Goal: Find specific fact: Find specific fact

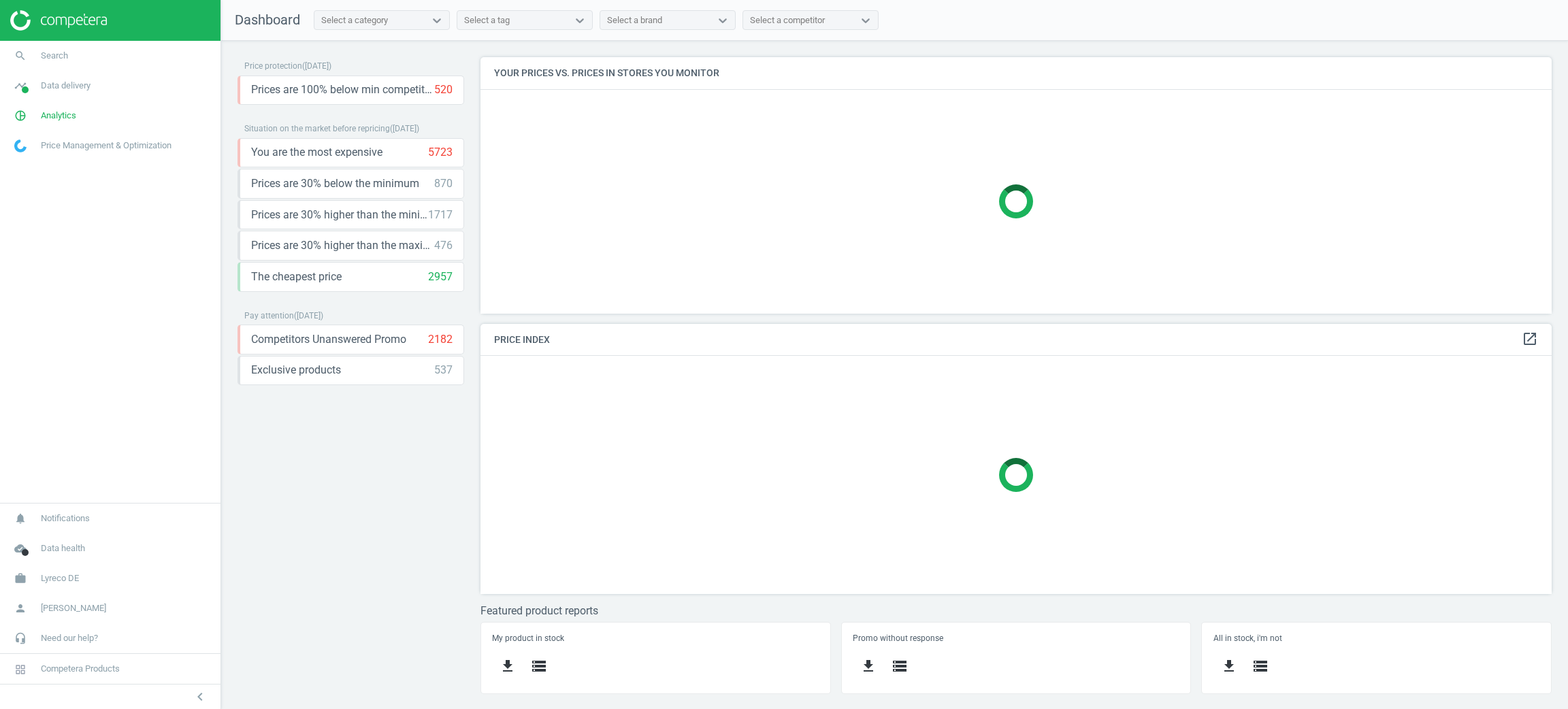
scroll to position [288, 1103]
click at [79, 125] on link "pie_chart_outlined Analytics" at bounding box center [110, 115] width 220 height 30
click at [23, 170] on span "Products" at bounding box center [30, 165] width 32 height 11
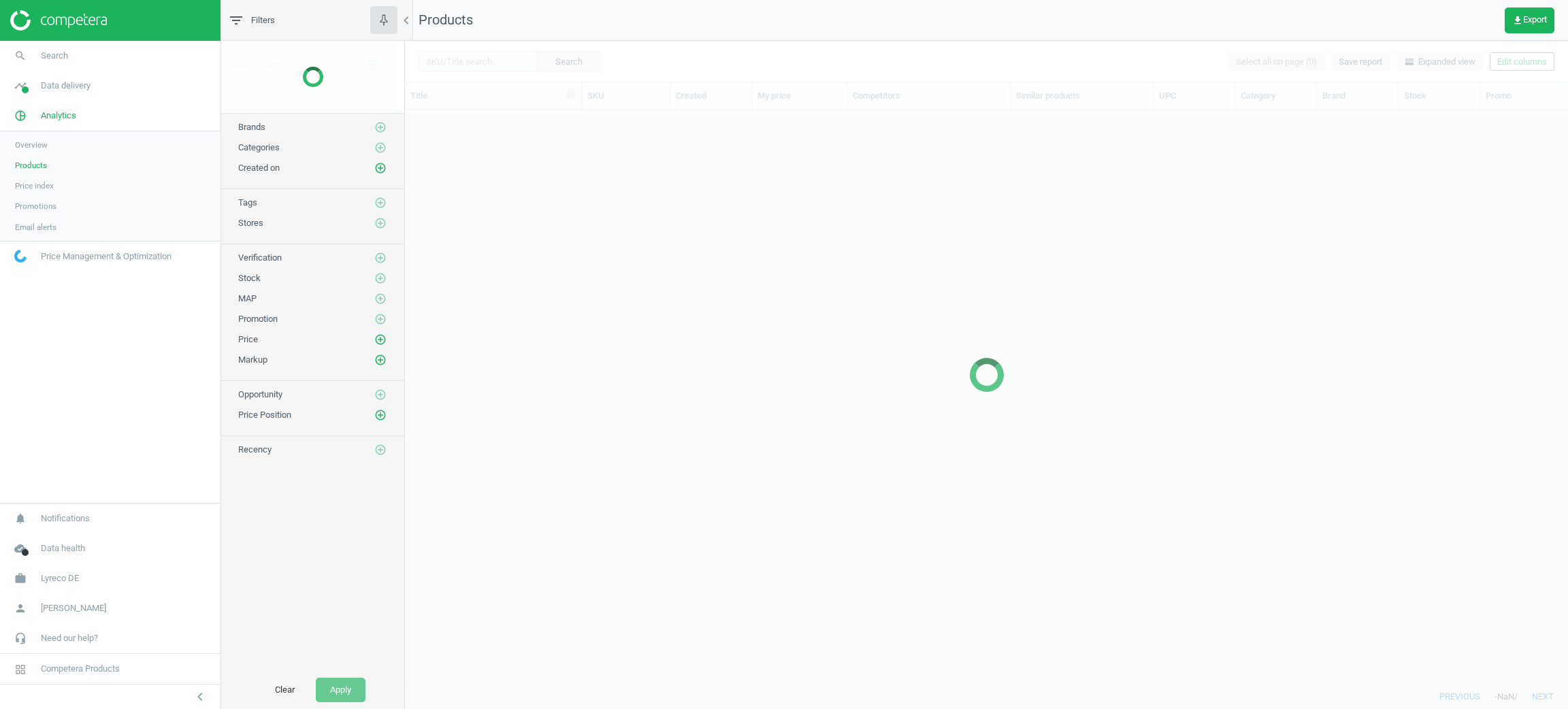
scroll to position [541, 1146]
click at [517, 59] on div at bounding box center [986, 375] width 1163 height 668
click at [516, 60] on div at bounding box center [986, 375] width 1163 height 668
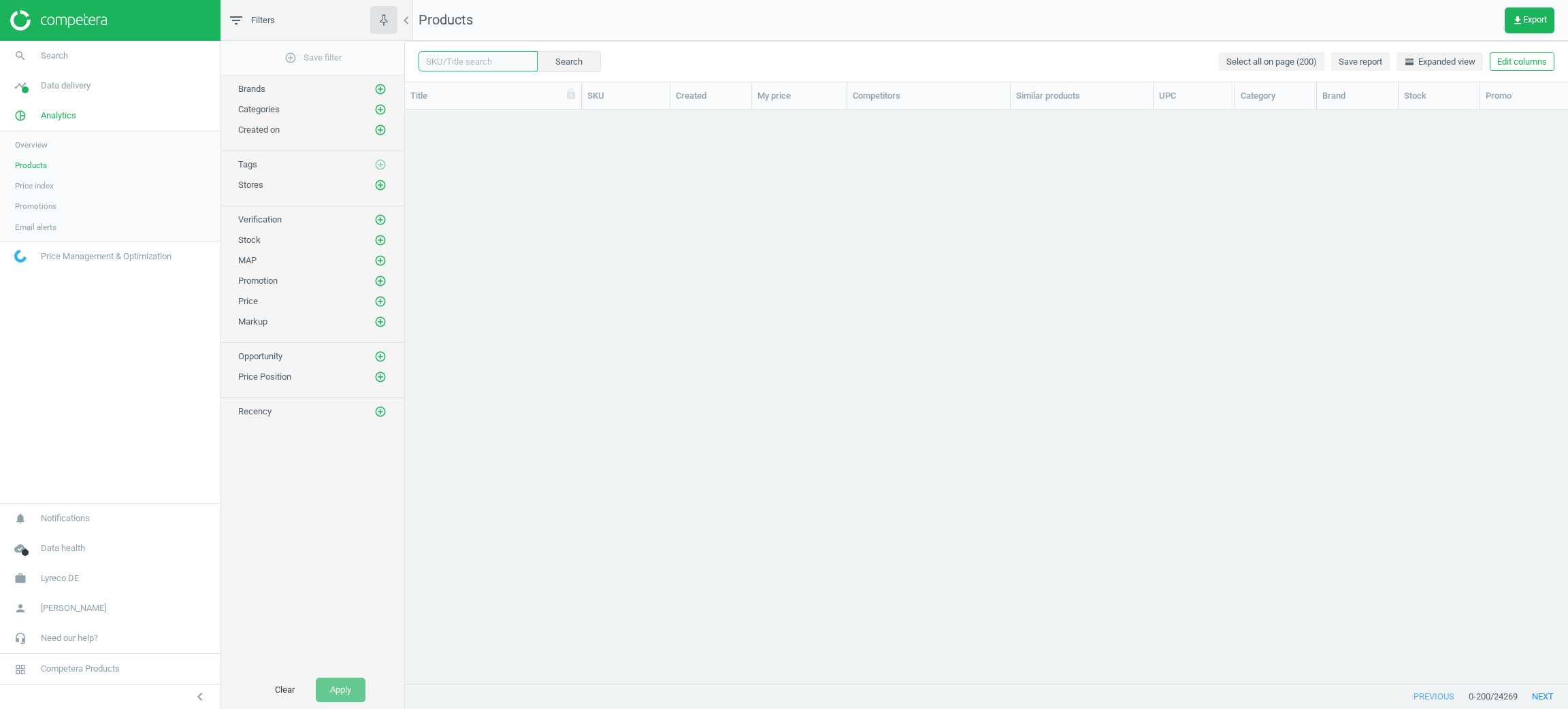
click at [509, 59] on input "text" at bounding box center [478, 61] width 119 height 21
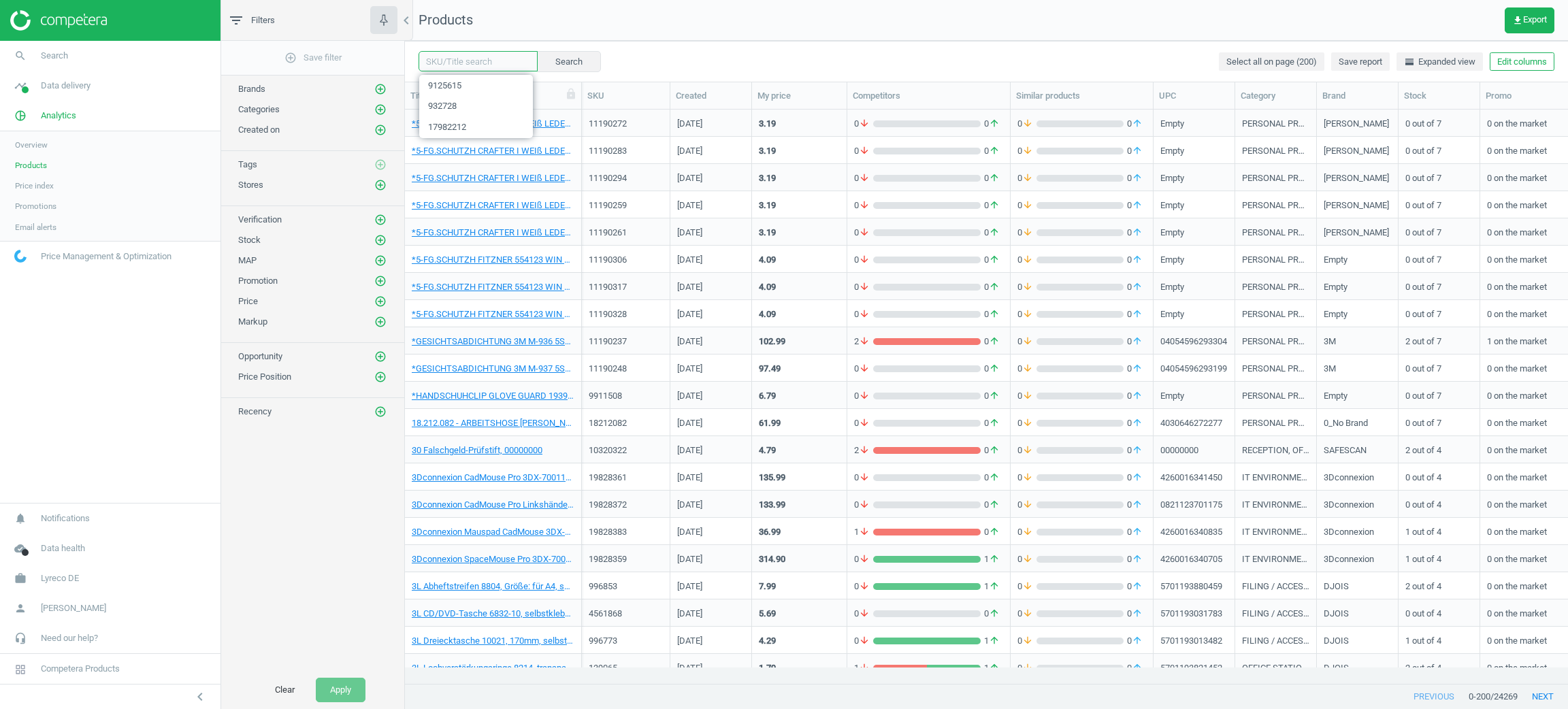
paste input "9125615"
type input "9125615"
click at [587, 60] on button "Search" at bounding box center [568, 61] width 64 height 21
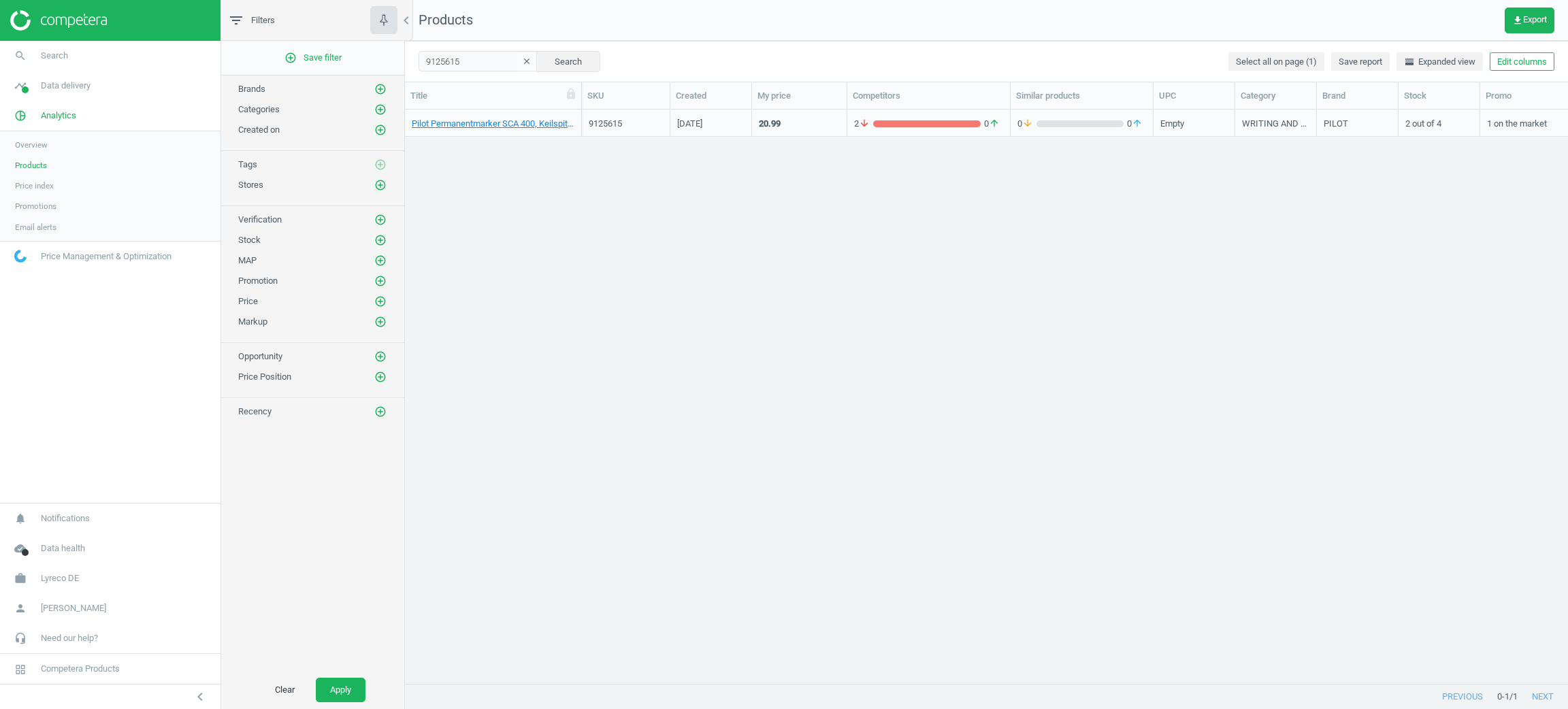
click at [609, 113] on div "9125615" at bounding box center [626, 123] width 74 height 24
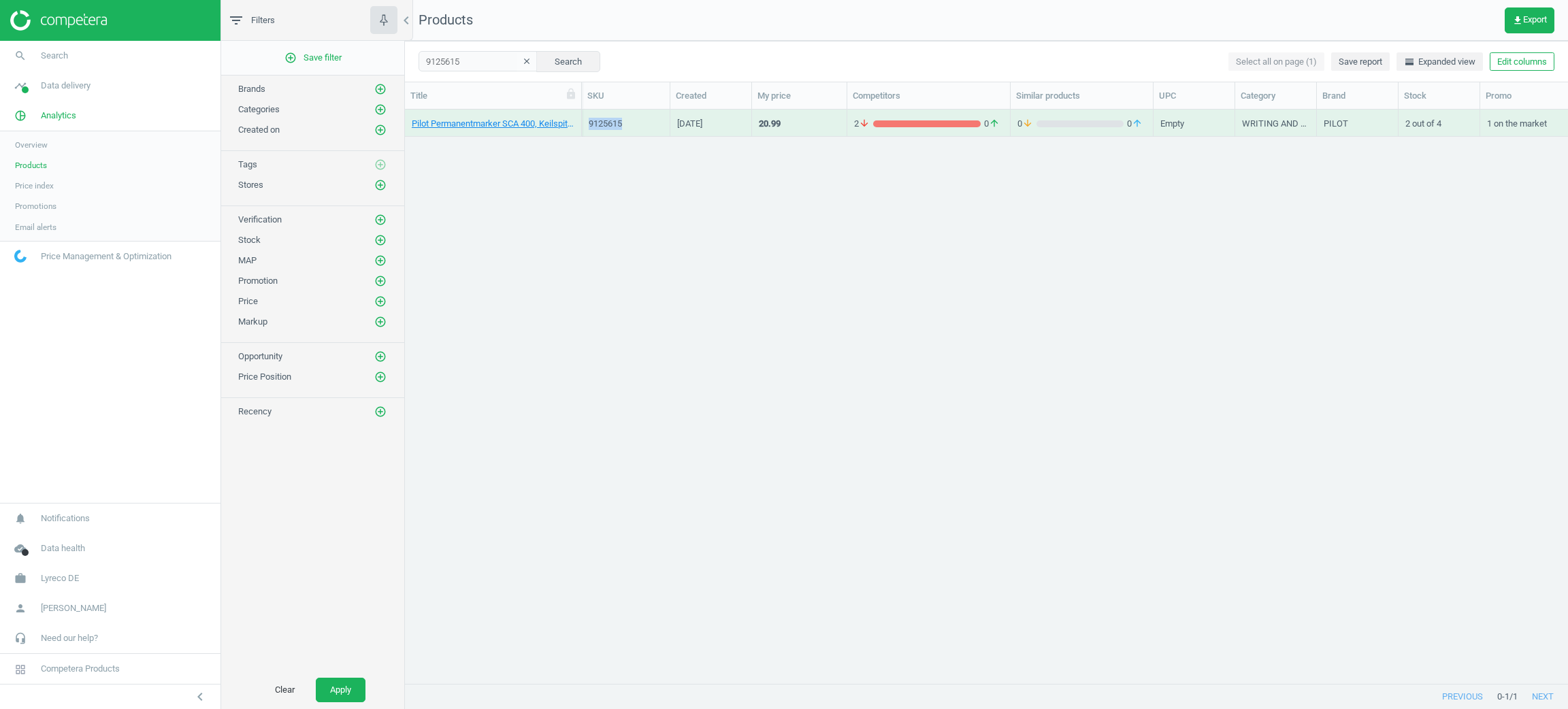
click at [609, 113] on div "9125615" at bounding box center [626, 123] width 74 height 24
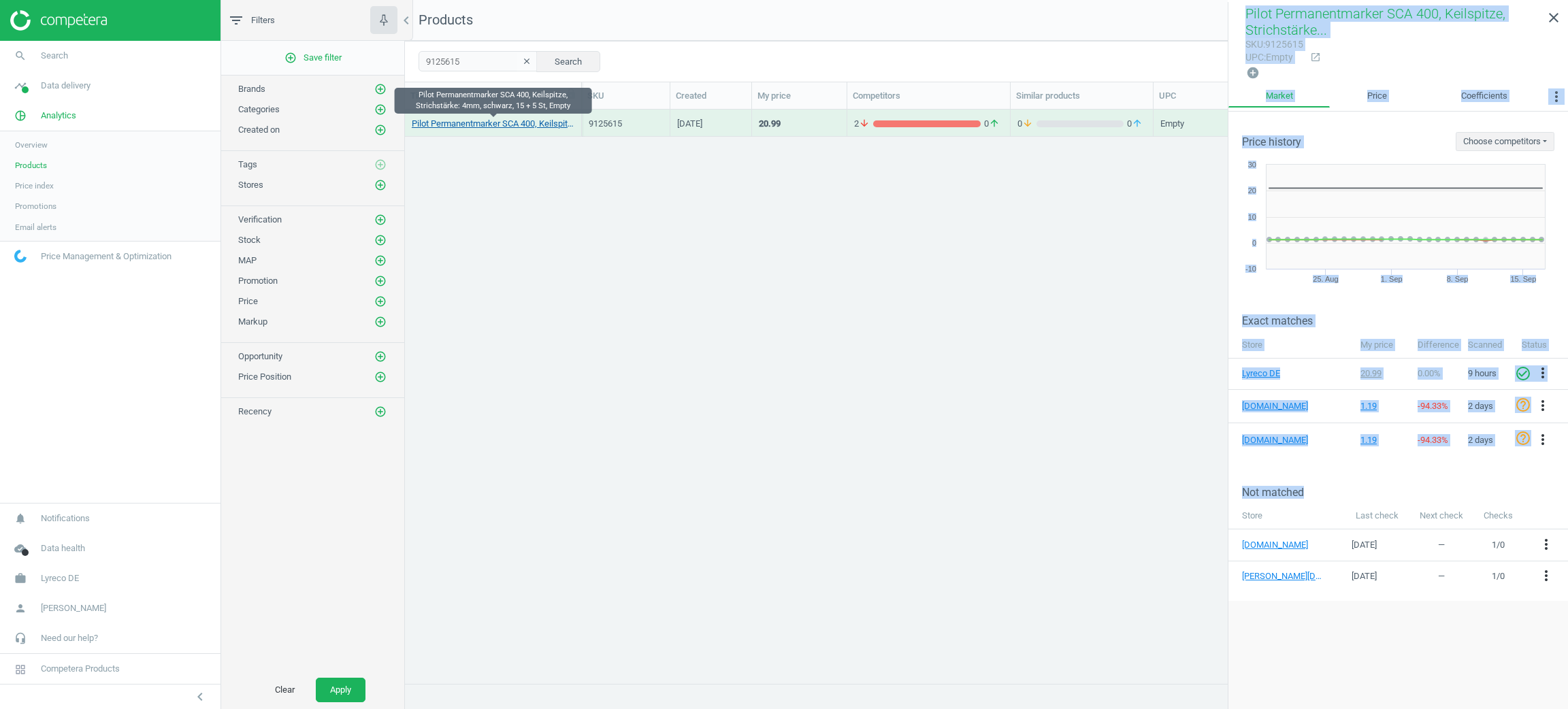
click at [543, 121] on link "Pilot Permanentmarker SCA 400, Keilspitze, Strichstärke: 4mm, schwarz, 15 + 5 S…" at bounding box center [493, 123] width 163 height 12
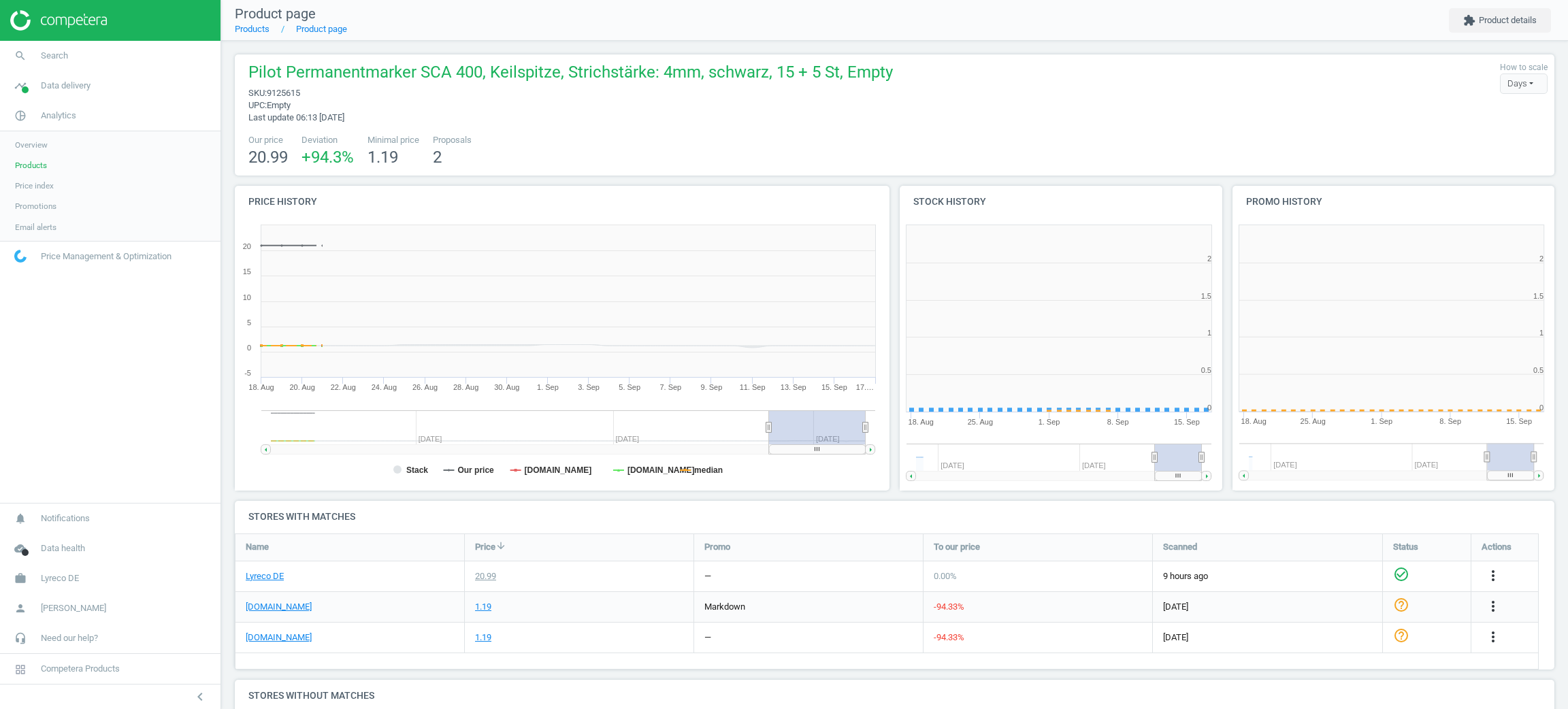
scroll to position [304, 350]
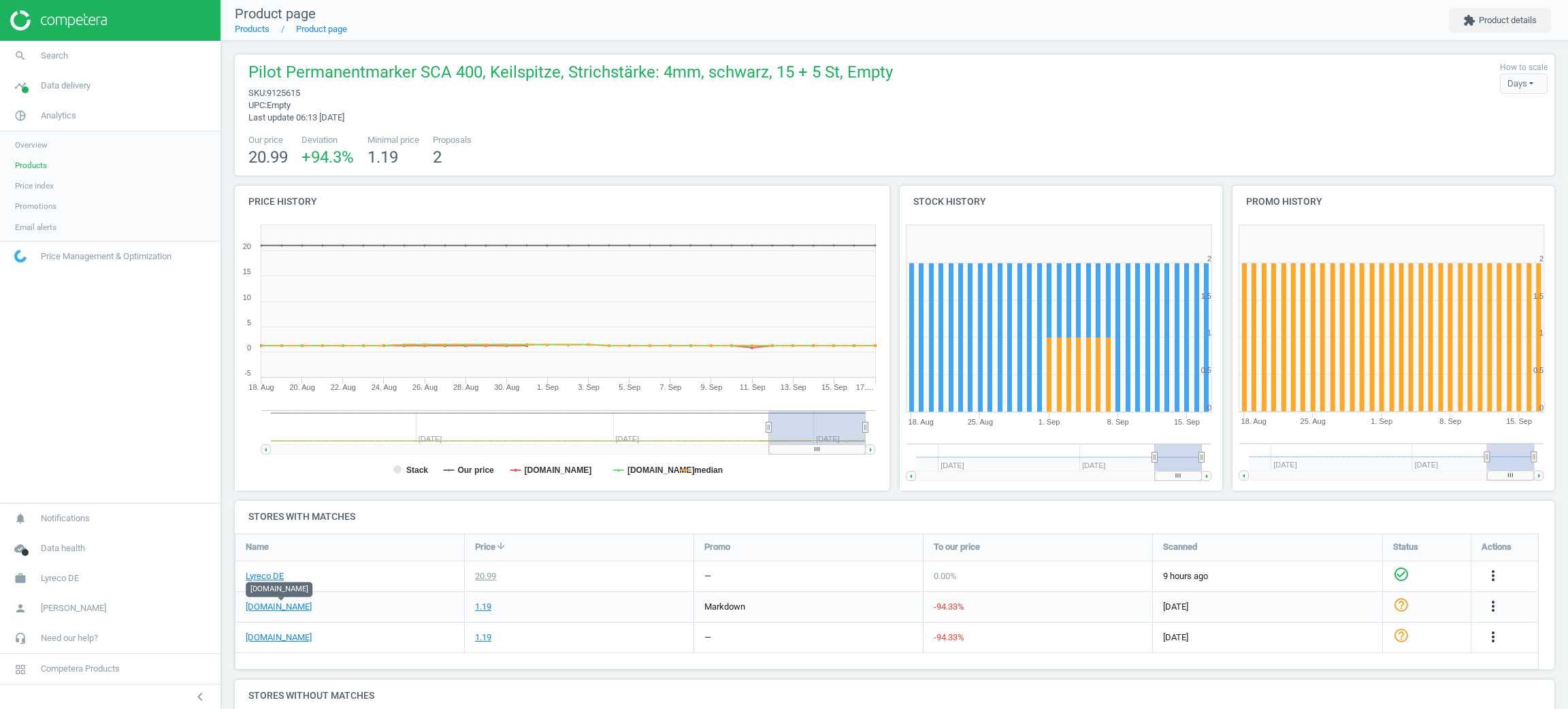
drag, startPoint x: 340, startPoint y: 609, endPoint x: 242, endPoint y: 603, distance: 98.2
click at [242, 603] on div "office-discount.de" at bounding box center [349, 606] width 229 height 30
copy link "office-discount.de"
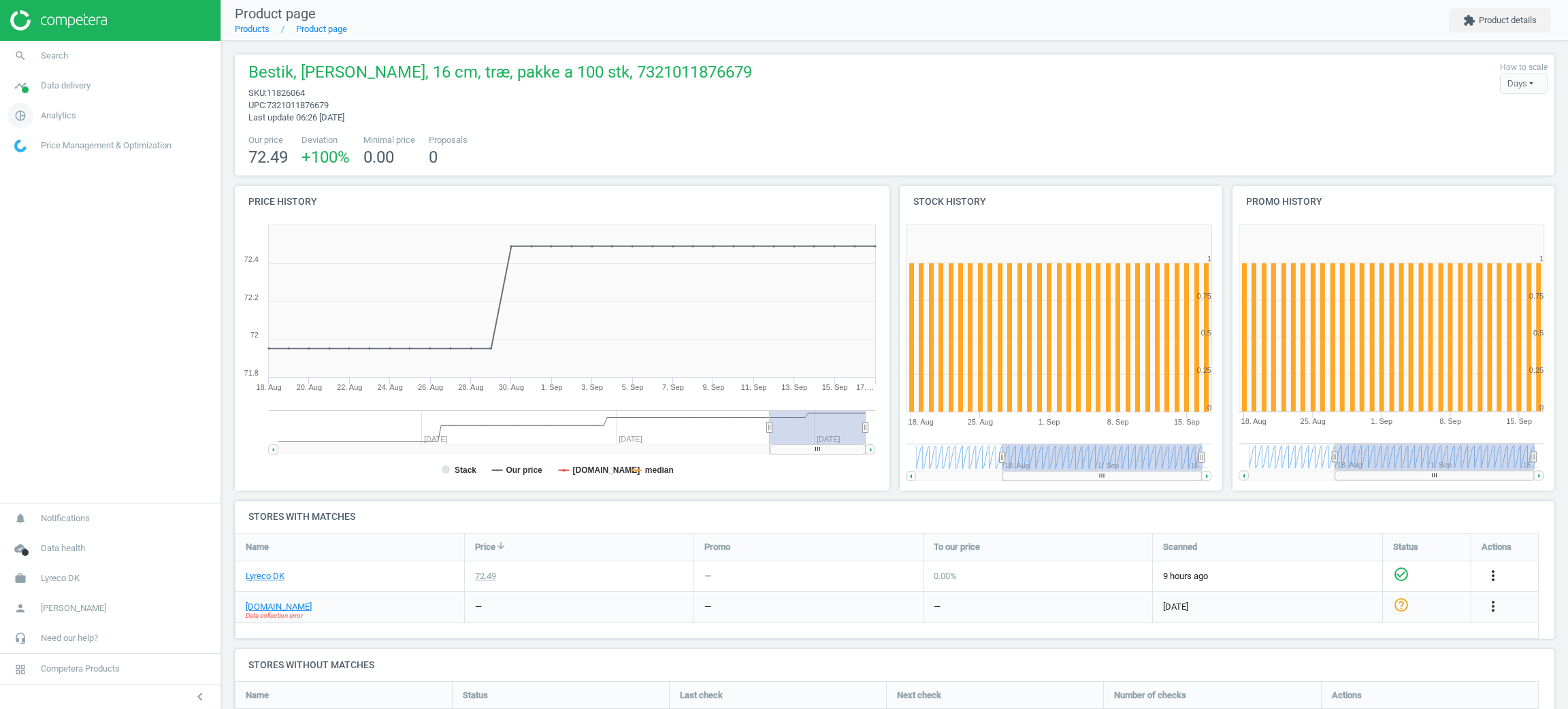
click at [34, 124] on span "pie_chart_outlined" at bounding box center [21, 115] width 41 height 30
click at [34, 164] on span "Products" at bounding box center [30, 165] width 32 height 11
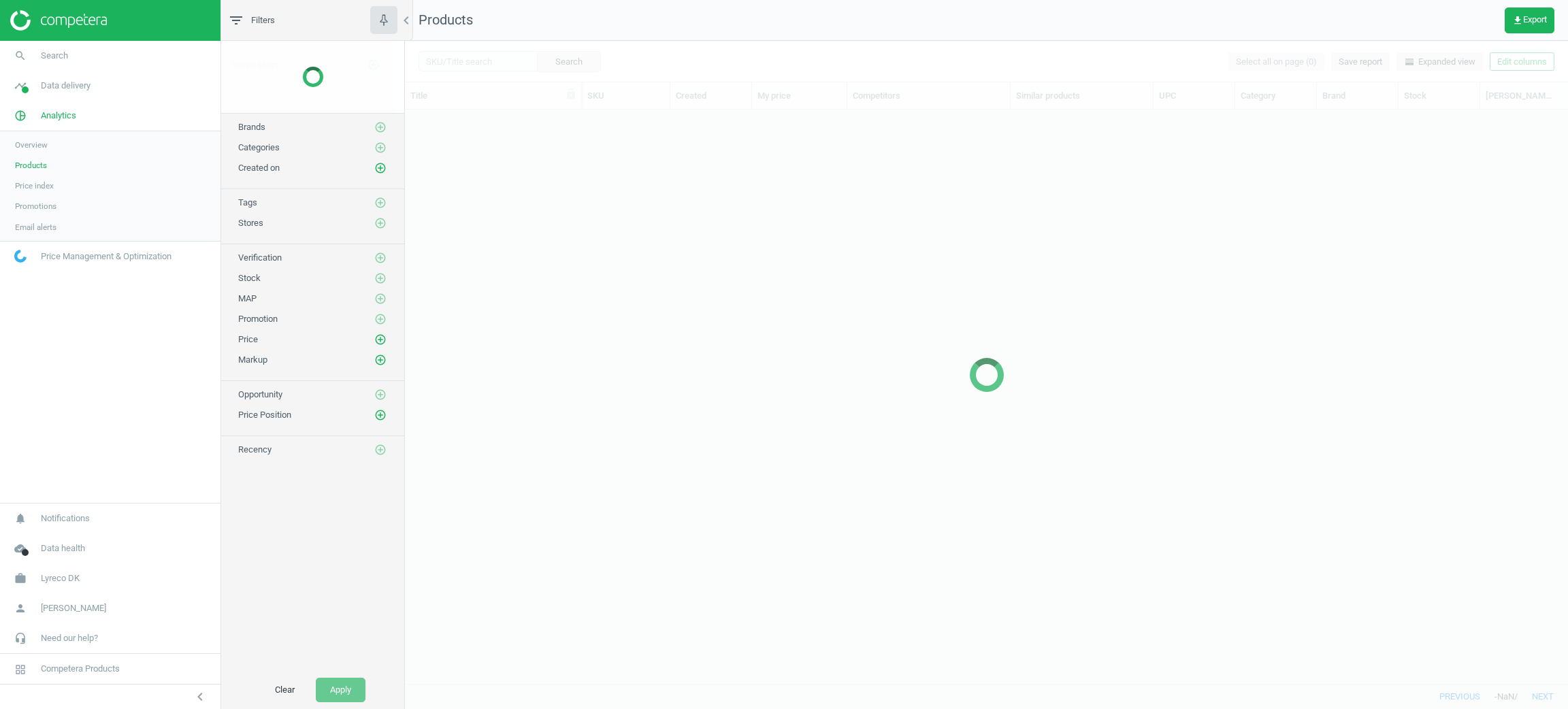
scroll to position [541, 1146]
click at [483, 59] on div at bounding box center [986, 375] width 1163 height 668
click at [484, 59] on div at bounding box center [986, 375] width 1163 height 668
click at [487, 60] on div at bounding box center [986, 375] width 1163 height 668
click at [487, 60] on input "text" at bounding box center [478, 61] width 119 height 21
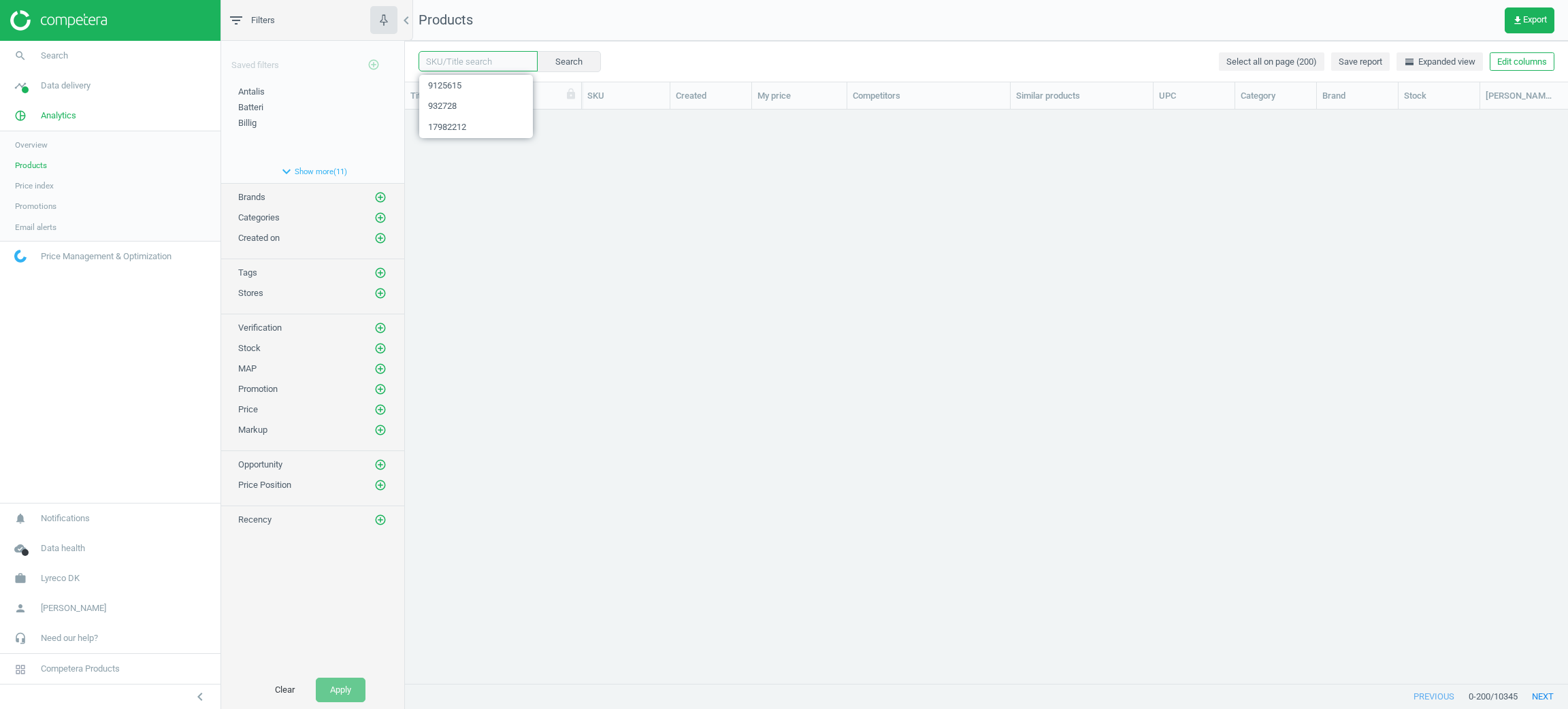
click at [487, 60] on input "text" at bounding box center [478, 61] width 119 height 21
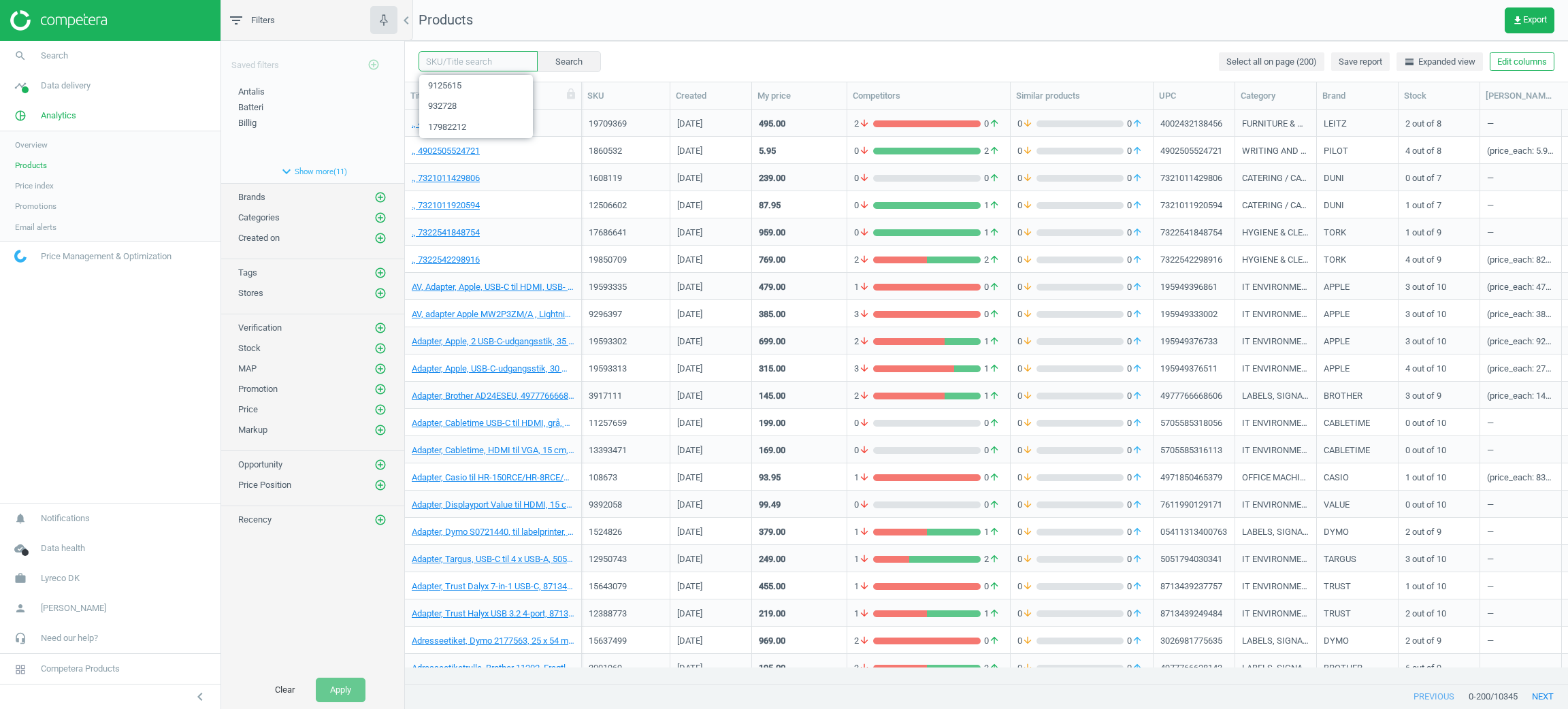
paste input "10079464"
type input "10079464"
click at [548, 52] on button "Search" at bounding box center [568, 61] width 64 height 21
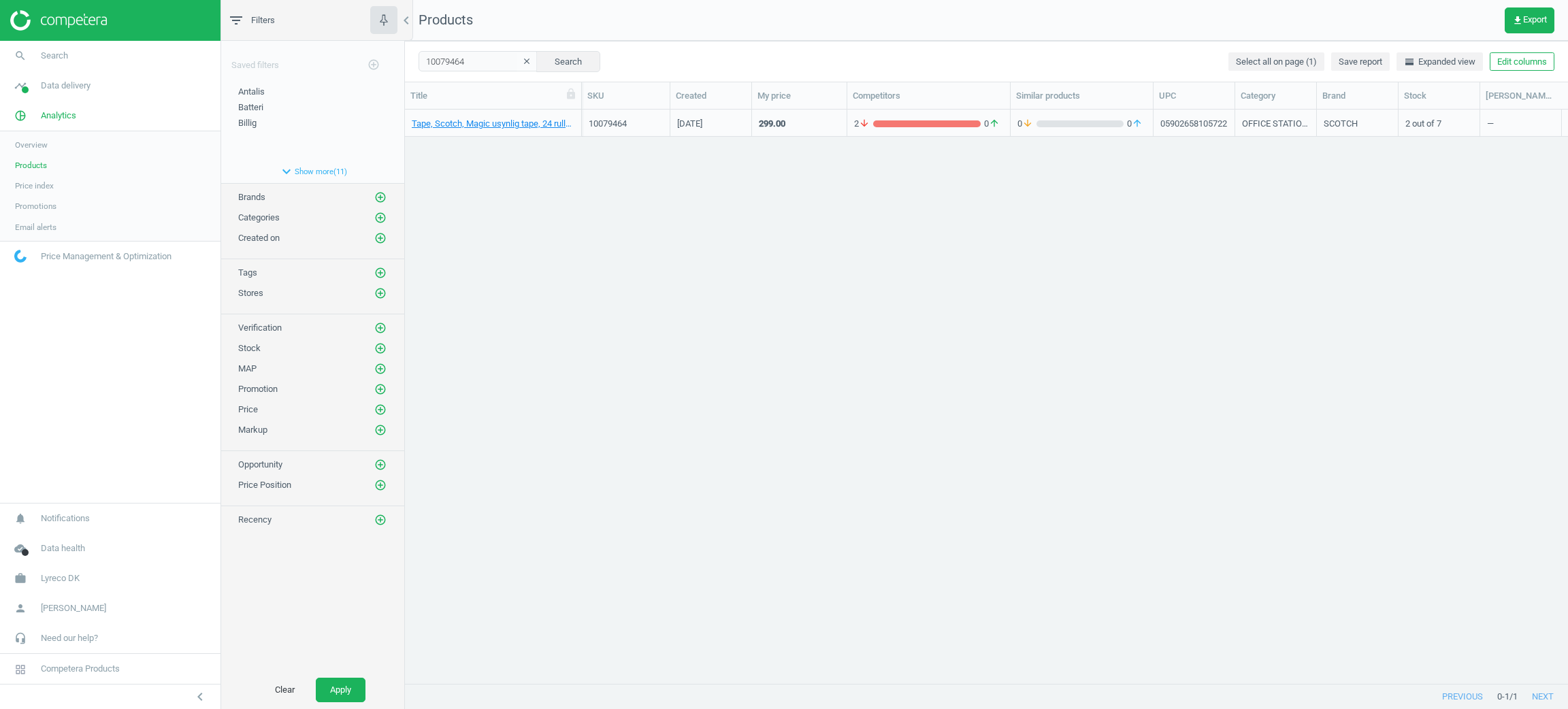
click at [656, 130] on div "10079464" at bounding box center [626, 126] width 74 height 17
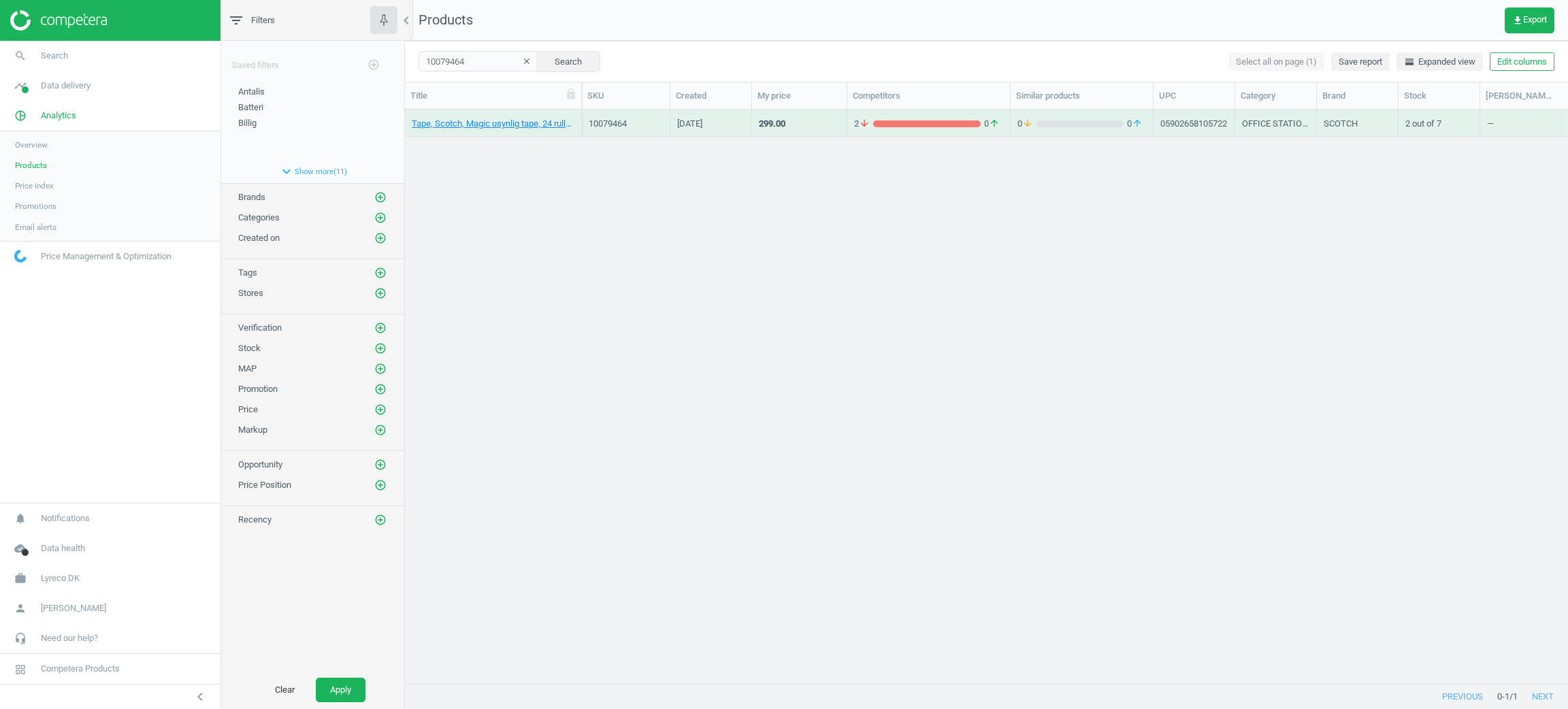
click at [656, 130] on div "10079464" at bounding box center [626, 126] width 74 height 17
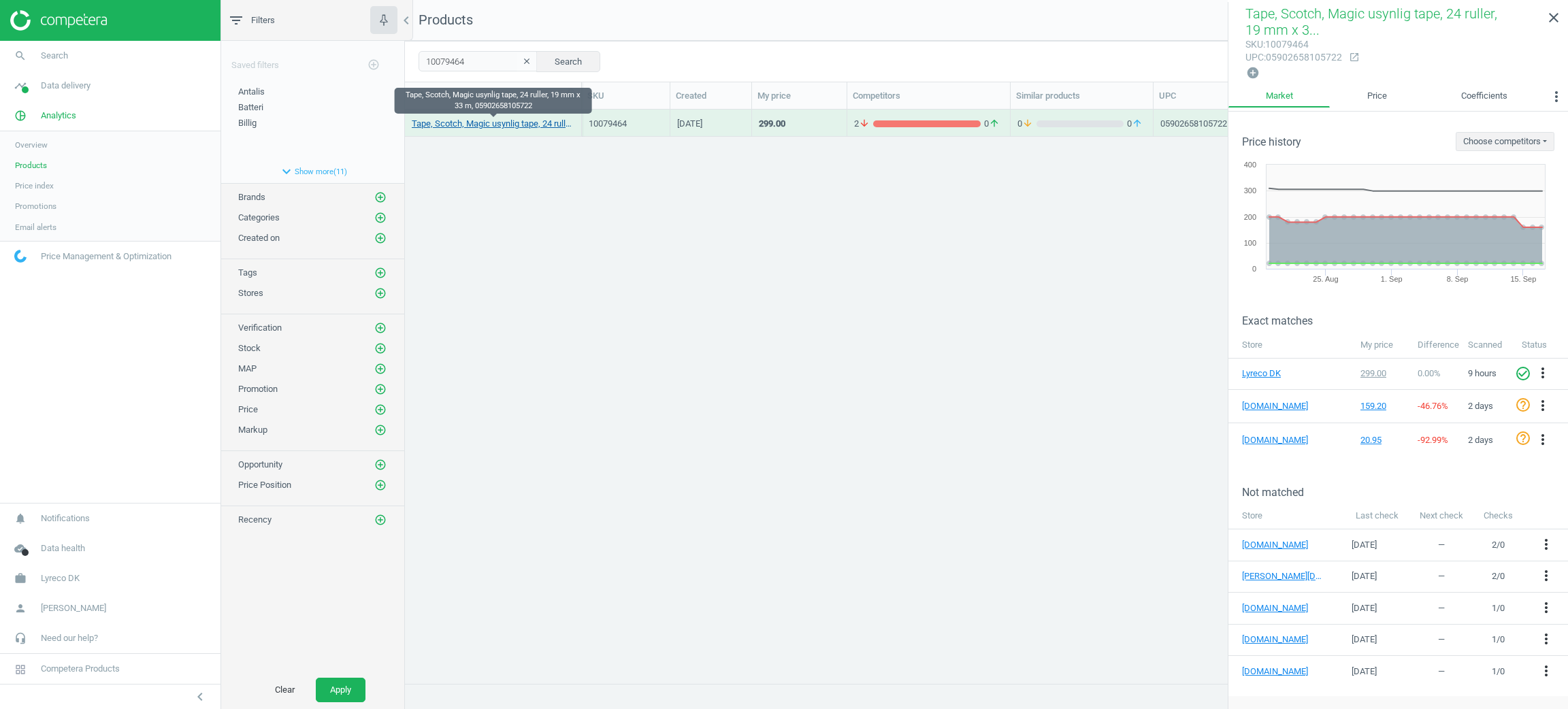
click at [546, 129] on link "Tape, Scotch, Magic usynlig tape, 24 ruller, 19 mm x 33 m, 05902658105722" at bounding box center [493, 123] width 163 height 12
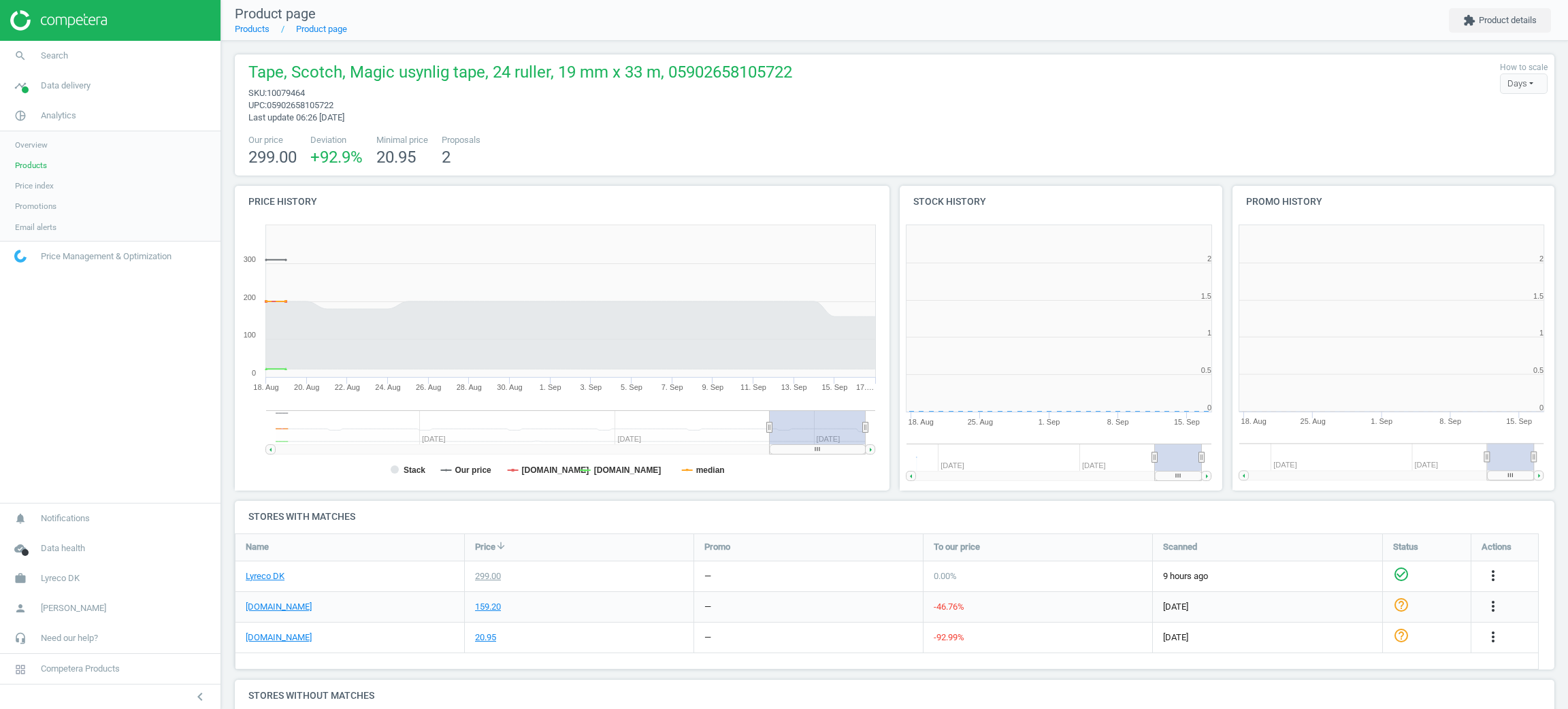
scroll to position [304, 350]
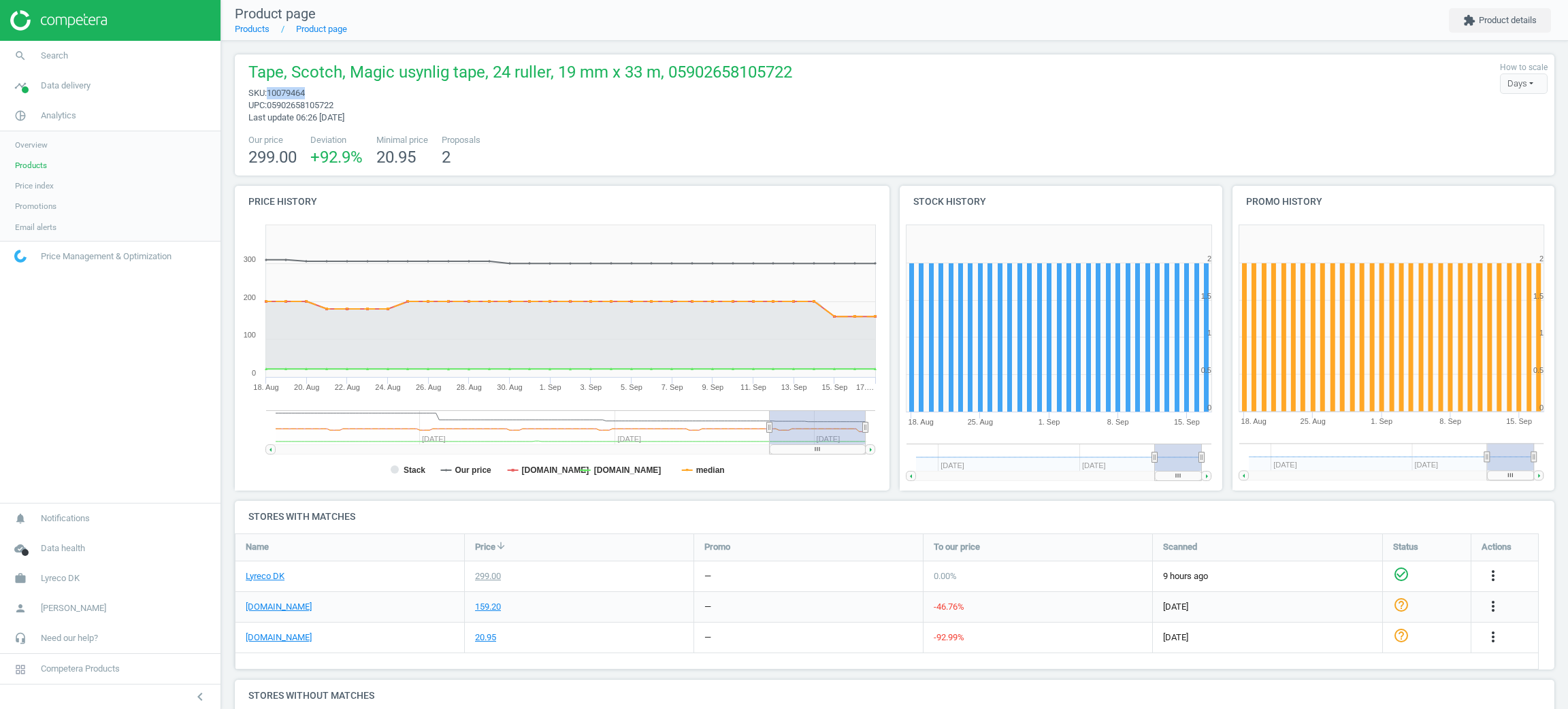
drag, startPoint x: 313, startPoint y: 91, endPoint x: 270, endPoint y: 89, distance: 43.0
click at [270, 89] on span "sku : 10079464" at bounding box center [520, 93] width 543 height 12
copy span "10079464"
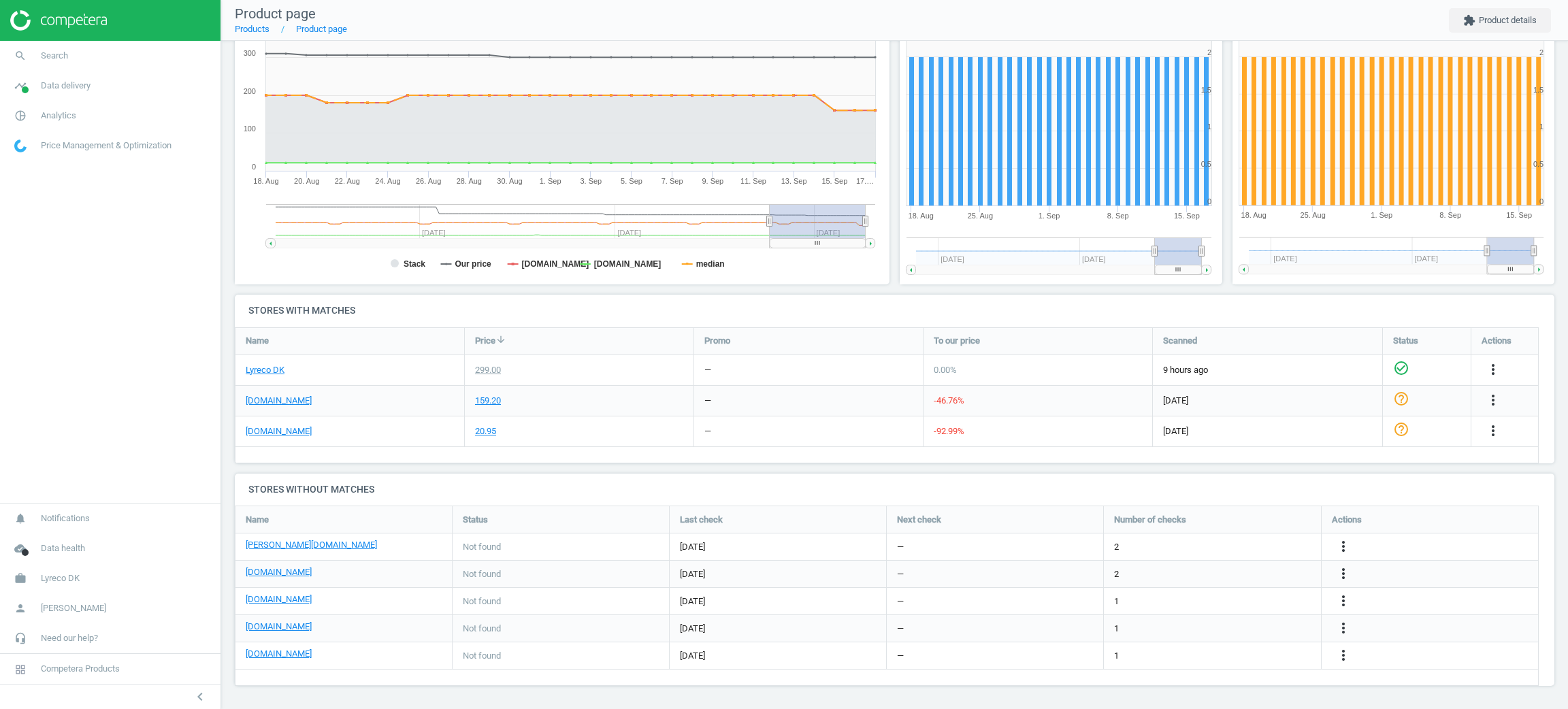
scroll to position [205, 0]
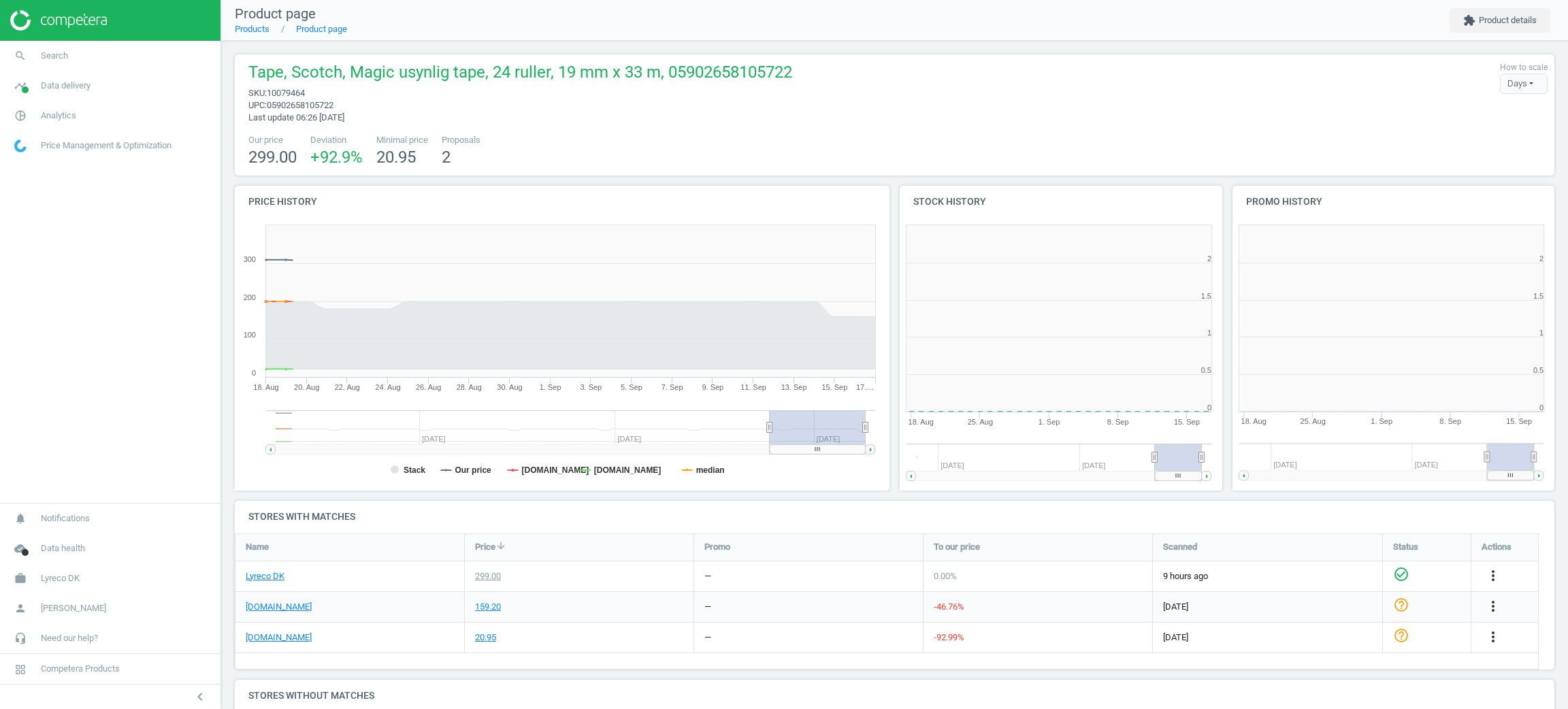
scroll to position [304, 350]
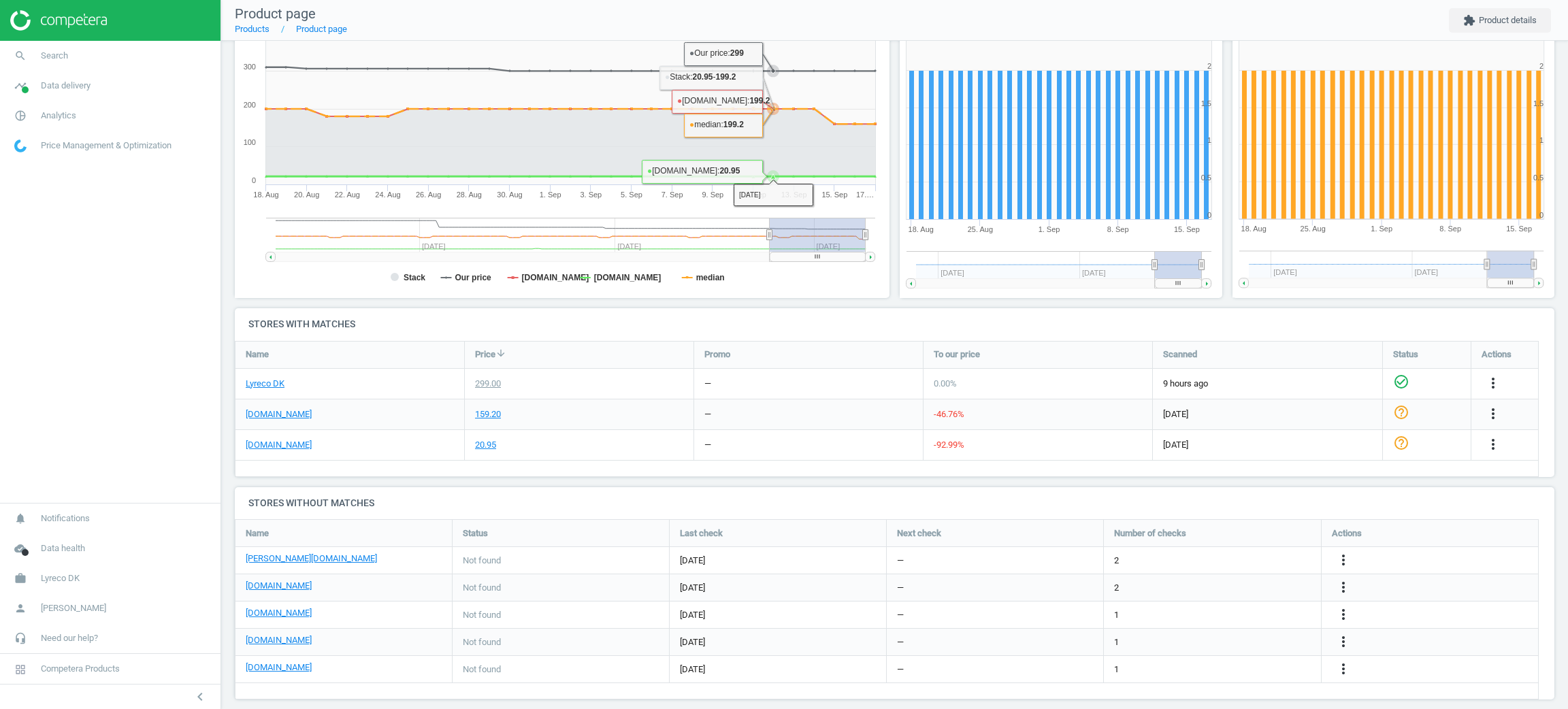
scroll to position [204, 0]
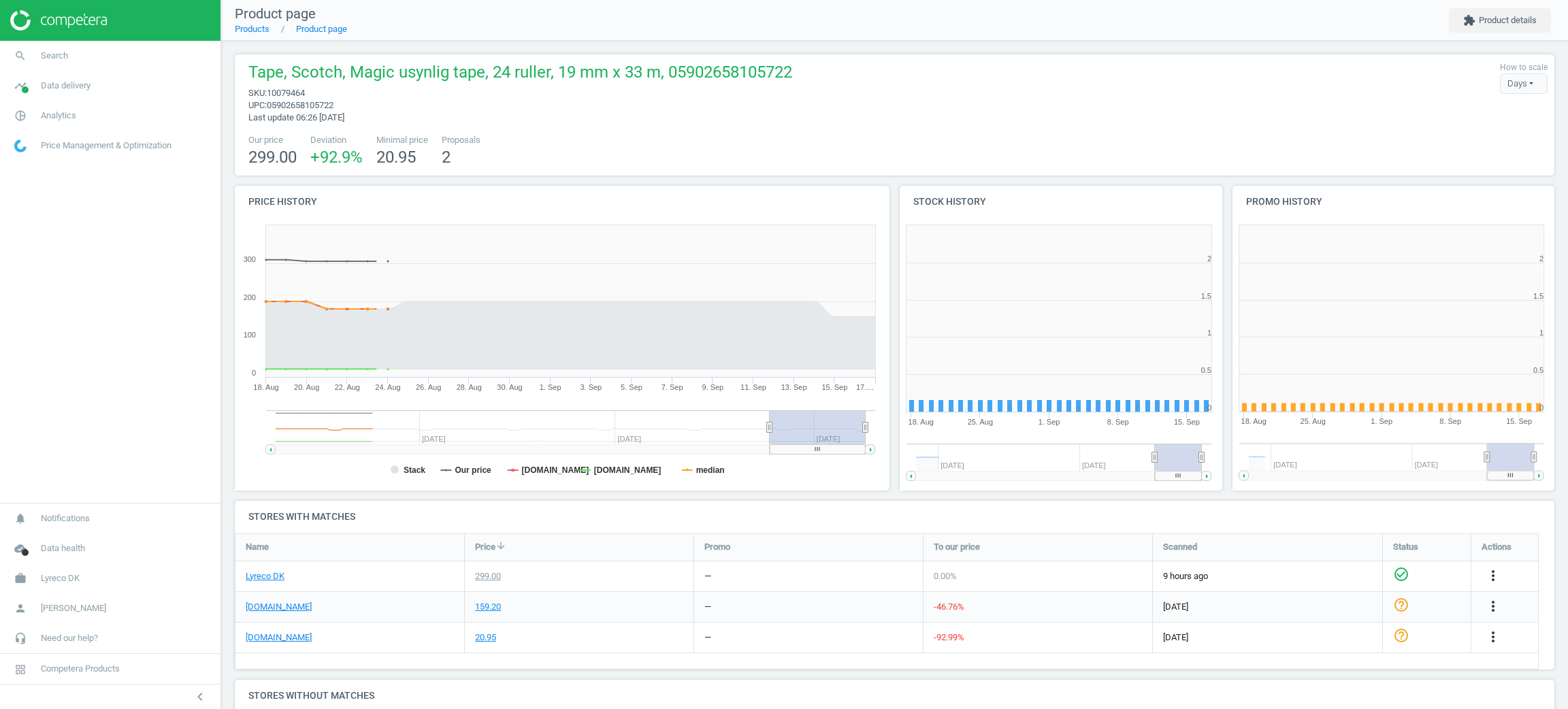
scroll to position [304, 350]
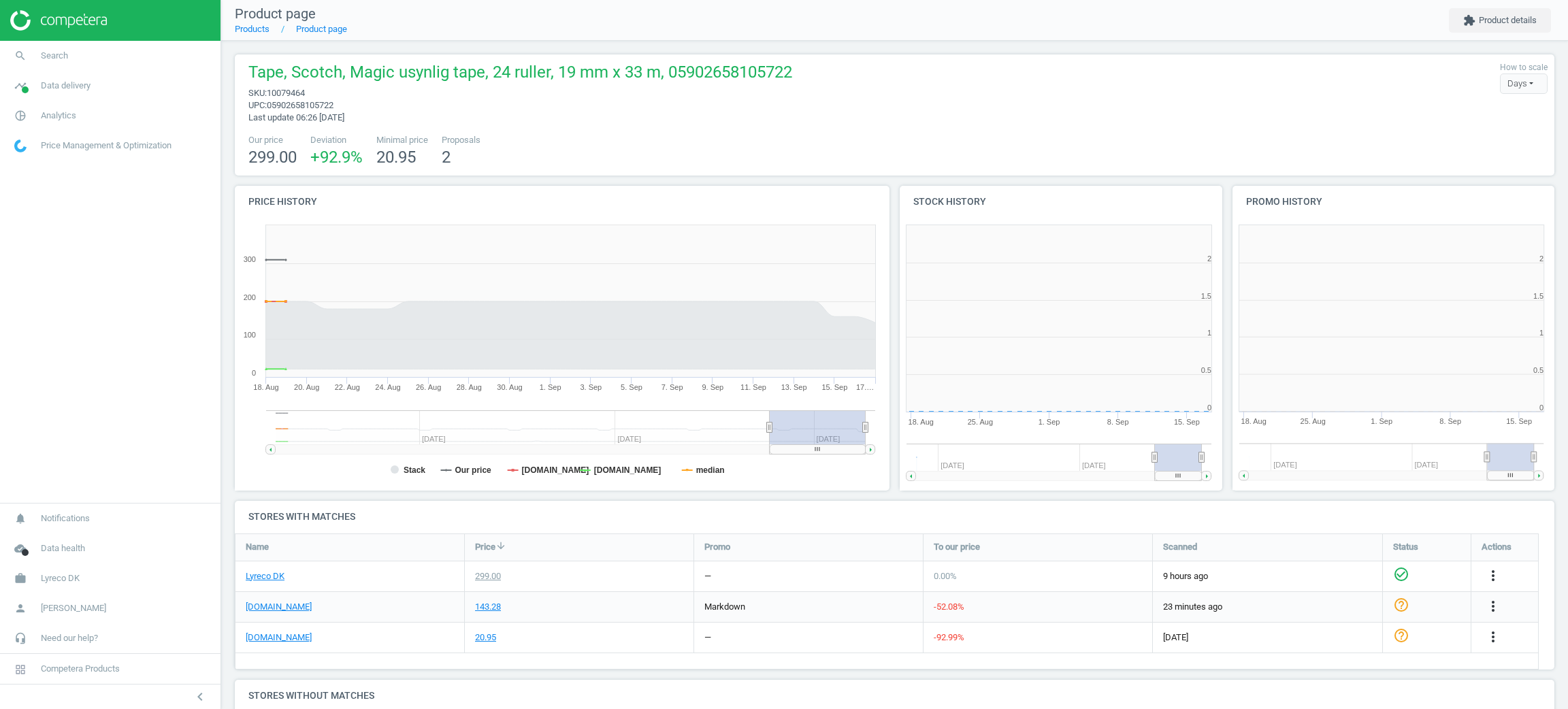
scroll to position [304, 350]
